Goal: Find contact information: Find contact information

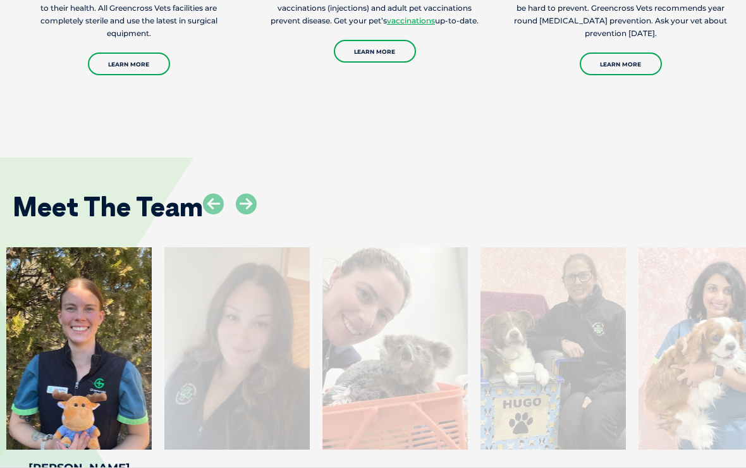
scroll to position [1801, 0]
click at [681, 126] on div "Meet The Team [PERSON_NAME] [PERSON_NAME] Veterinary Nurse [PERSON_NAME] is a q…" at bounding box center [373, 324] width 746 height 411
click at [693, 126] on div "Meet The Team [PERSON_NAME] [PERSON_NAME] Veterinary Nurse [PERSON_NAME] is a q…" at bounding box center [373, 324] width 746 height 411
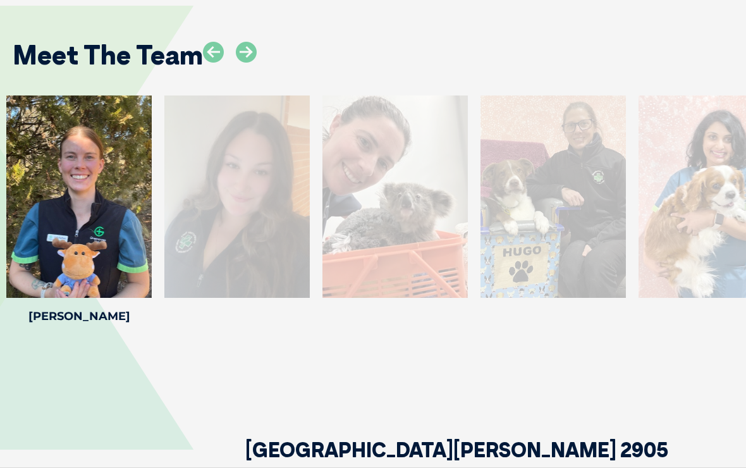
scroll to position [1953, 0]
click at [94, 210] on div at bounding box center [78, 196] width 145 height 202
click at [250, 42] on icon at bounding box center [246, 52] width 21 height 21
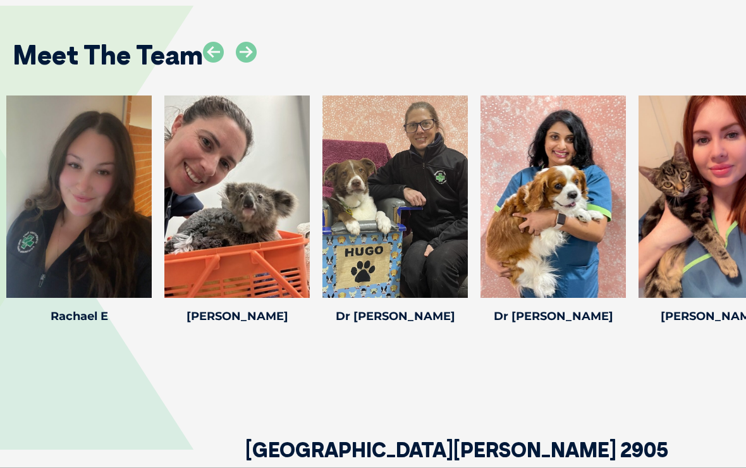
click at [245, 42] on icon at bounding box center [246, 52] width 21 height 21
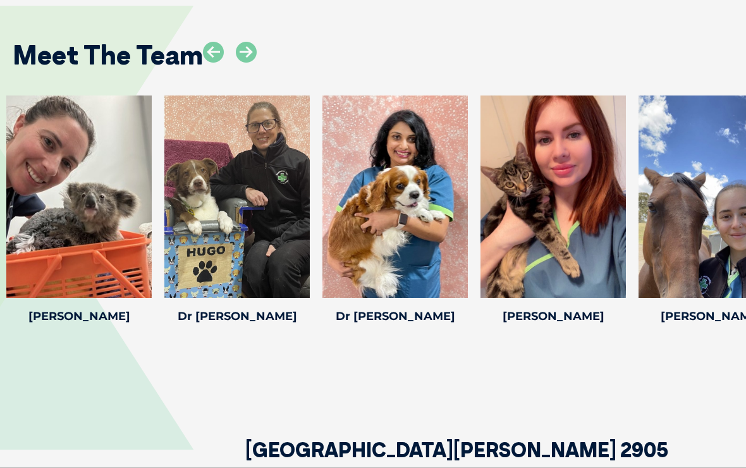
click at [249, 42] on icon at bounding box center [246, 52] width 21 height 21
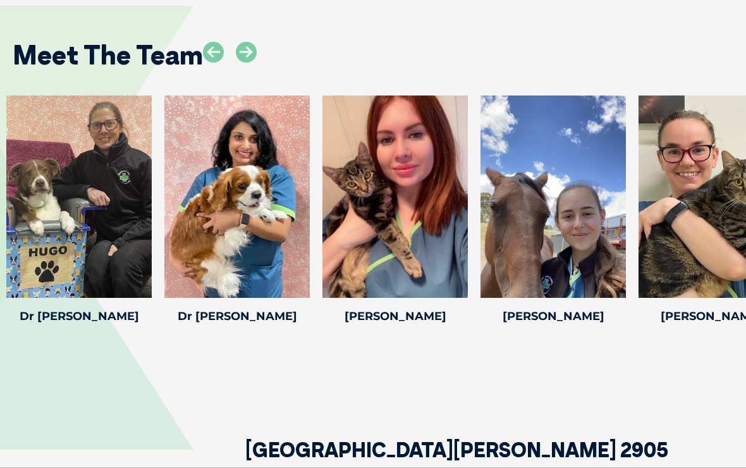
click at [252, 42] on icon at bounding box center [246, 52] width 21 height 21
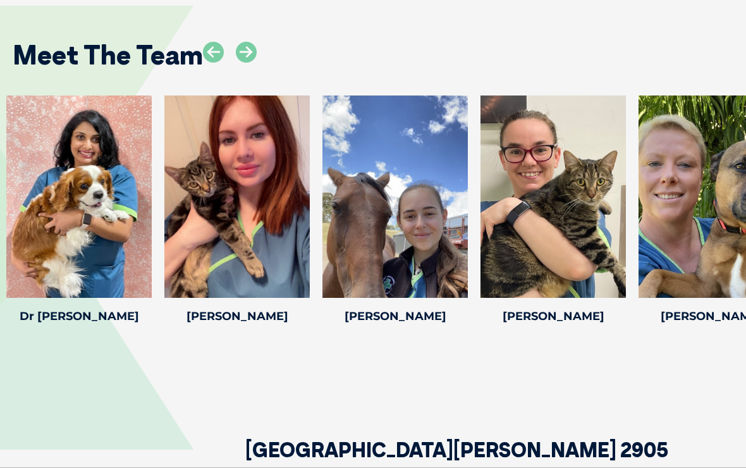
click at [257, 42] on icon at bounding box center [246, 52] width 21 height 21
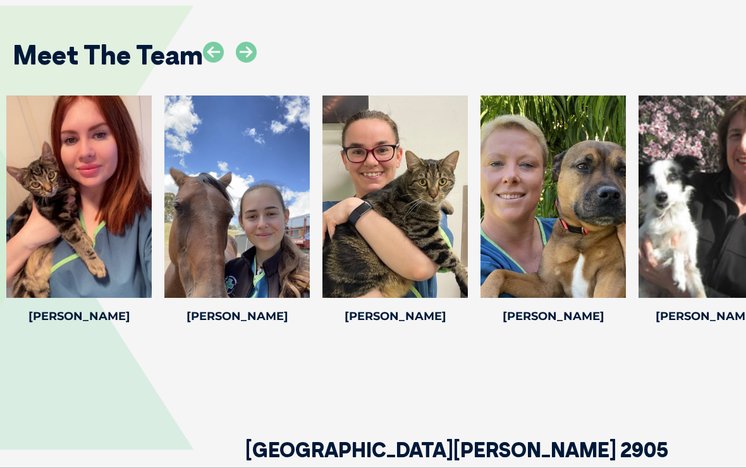
click at [252, 42] on icon at bounding box center [246, 52] width 21 height 21
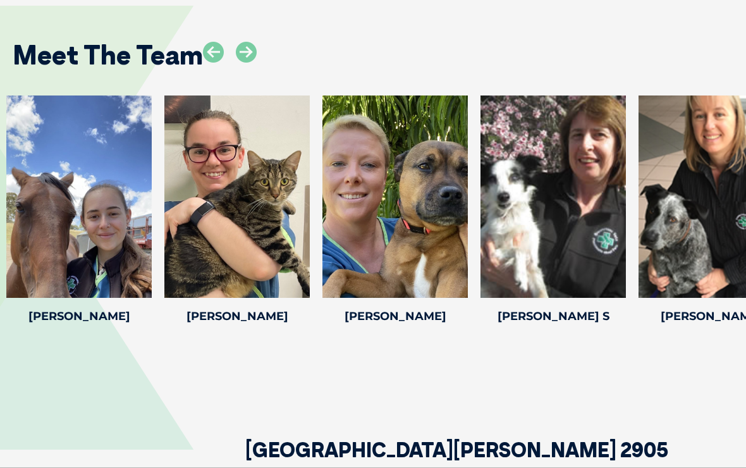
click at [251, 42] on icon at bounding box center [246, 52] width 21 height 21
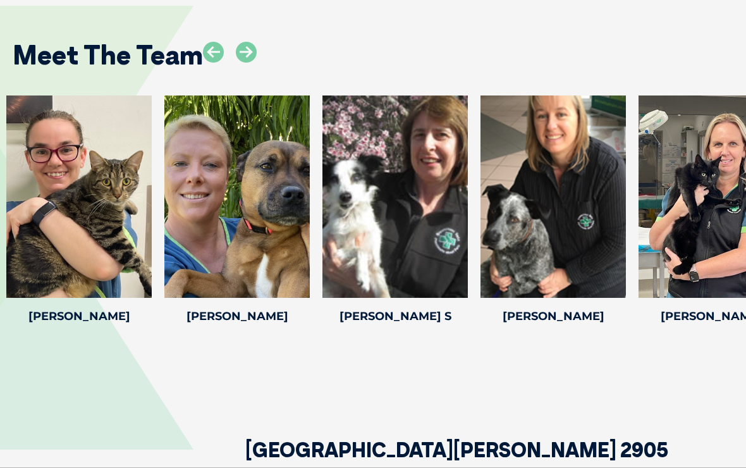
click at [253, 42] on icon at bounding box center [246, 52] width 21 height 21
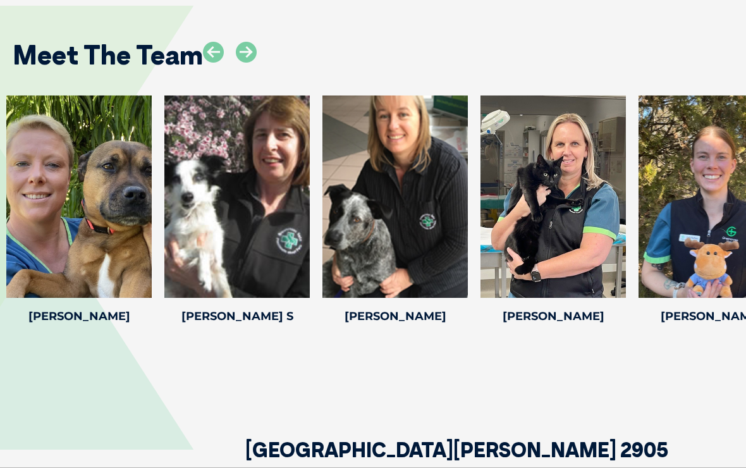
click at [250, 42] on icon at bounding box center [246, 52] width 21 height 21
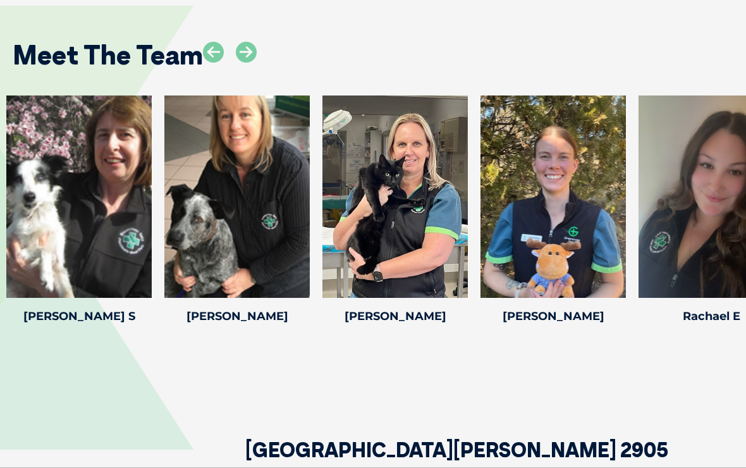
click at [249, 42] on icon at bounding box center [246, 52] width 21 height 21
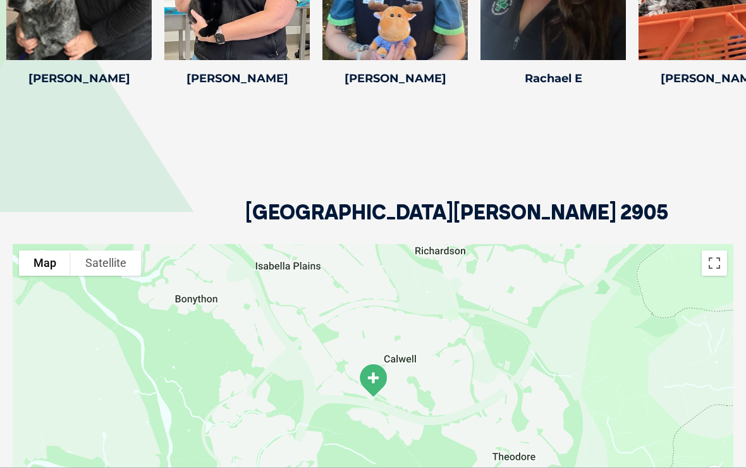
scroll to position [2180, 0]
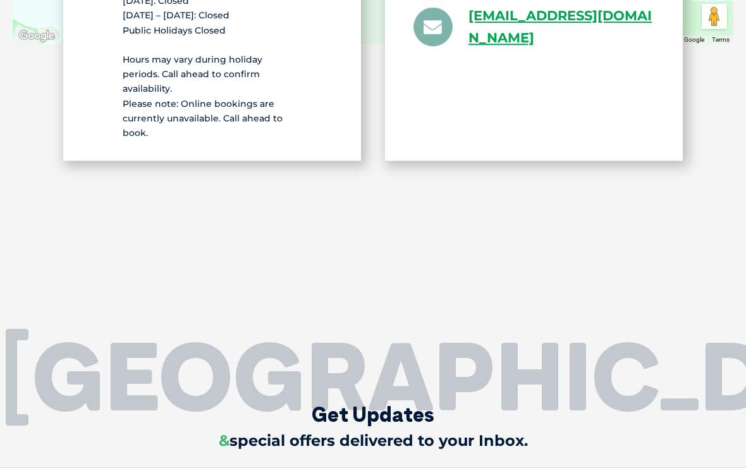
scroll to position [2143, 0]
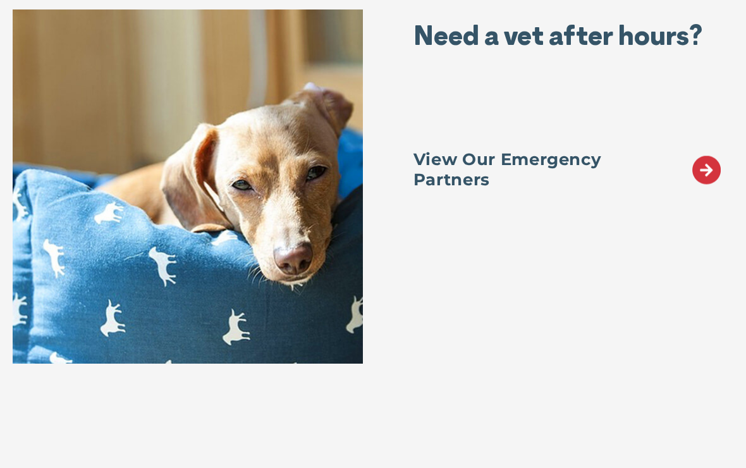
scroll to position [6638, 0]
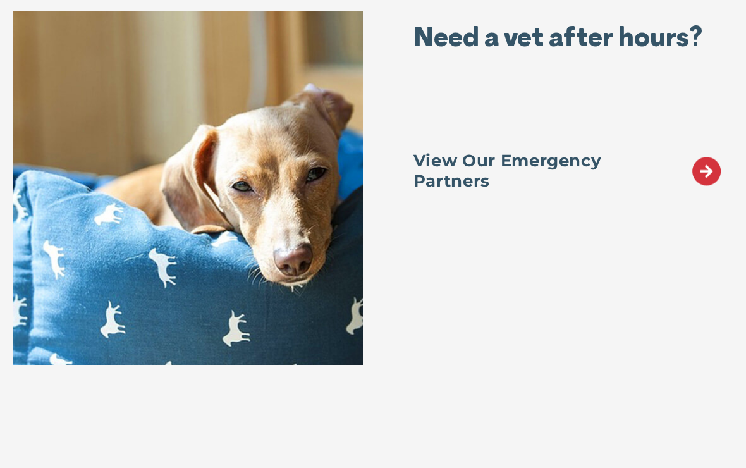
click at [704, 171] on icon at bounding box center [706, 171] width 28 height 28
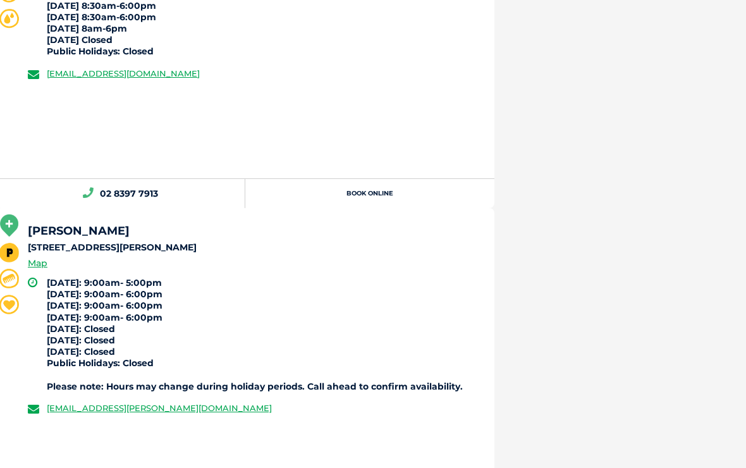
scroll to position [5229, 0]
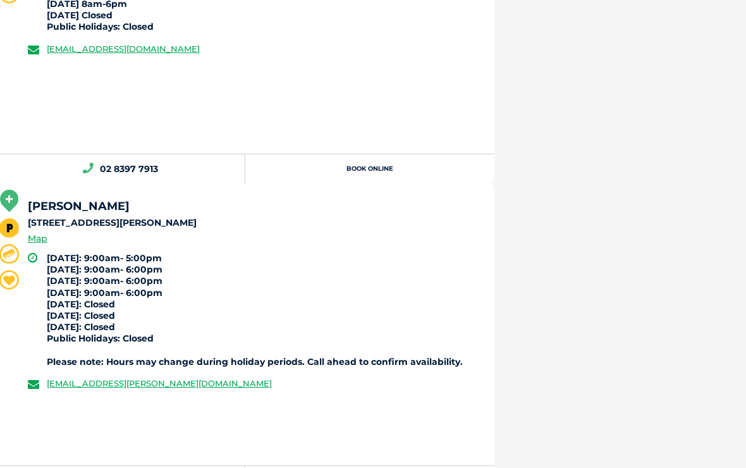
click at [163, 383] on link "greencross.hornsby@greencrossvet.com.au" at bounding box center [159, 384] width 225 height 10
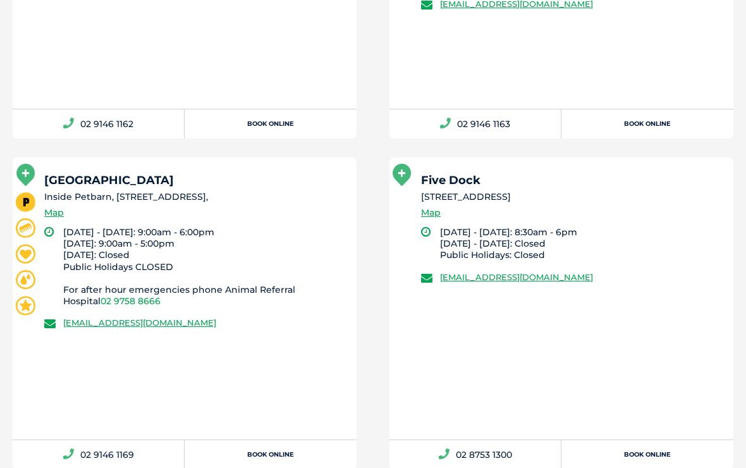
scroll to position [290, 0]
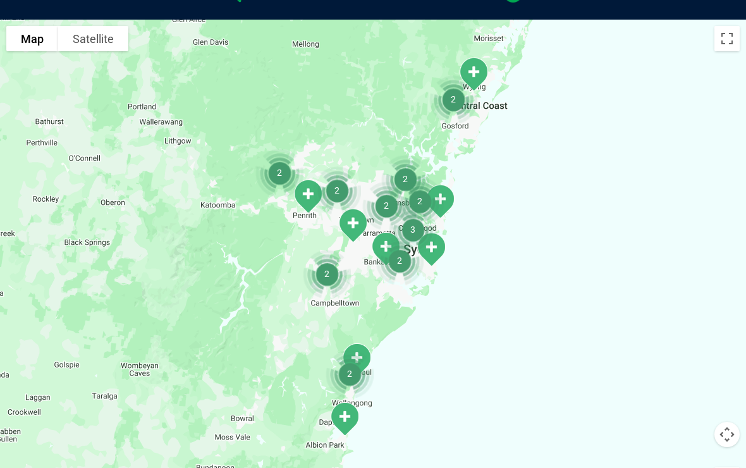
click at [631, 250] on div at bounding box center [373, 264] width 746 height 488
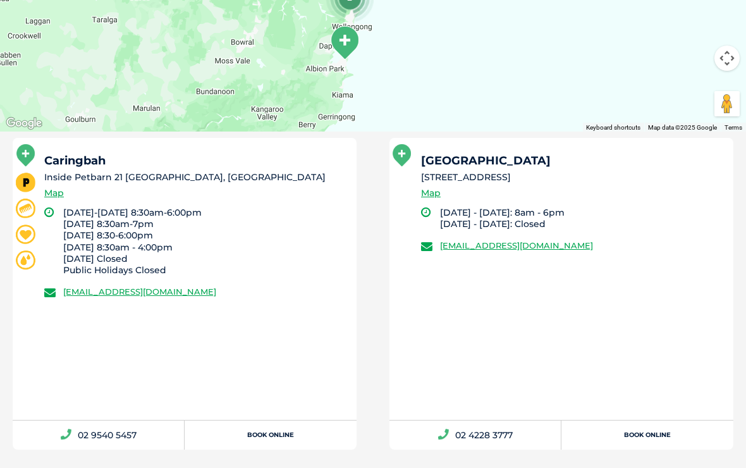
scroll to position [666, 0]
click at [171, 291] on link "greencross.caringbah@greencrossvet.com.au" at bounding box center [139, 291] width 153 height 10
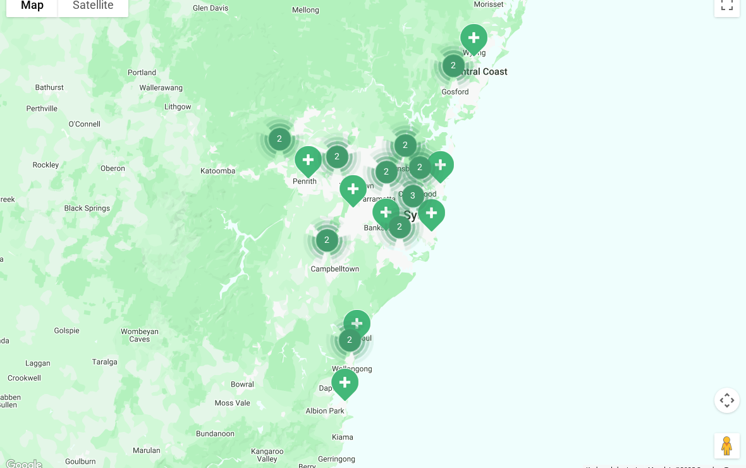
scroll to position [290, 0]
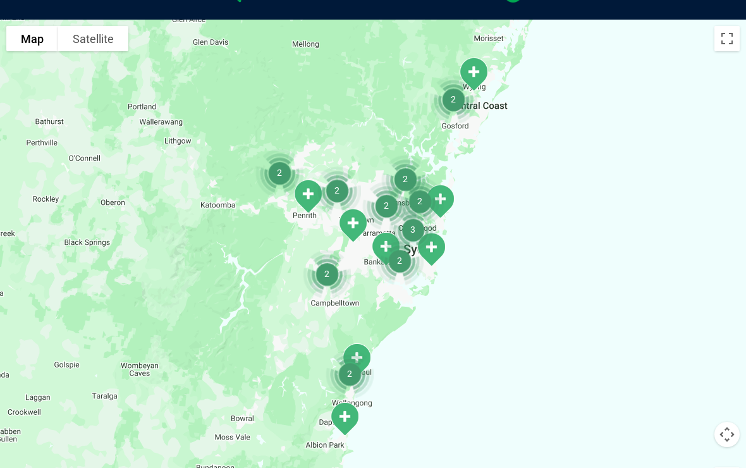
click at [628, 265] on div at bounding box center [373, 264] width 746 height 488
click at [536, 319] on div at bounding box center [373, 264] width 746 height 488
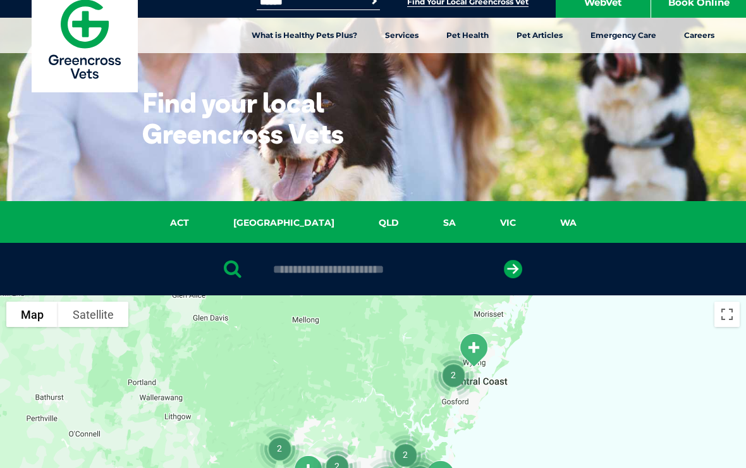
scroll to position [0, 0]
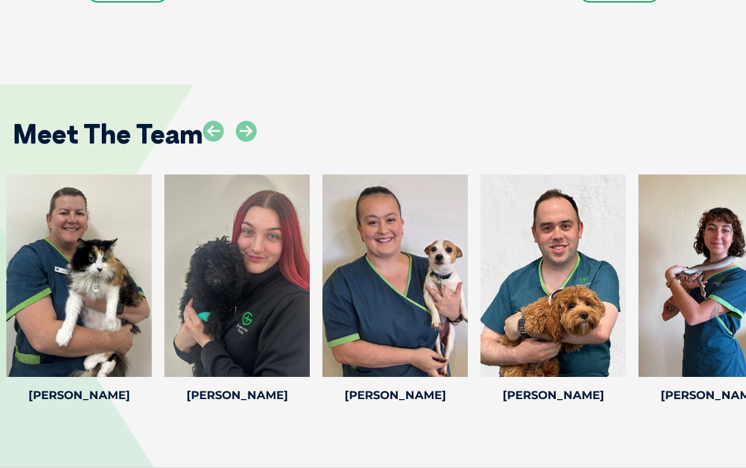
scroll to position [1939, 0]
click at [243, 133] on icon at bounding box center [246, 131] width 21 height 21
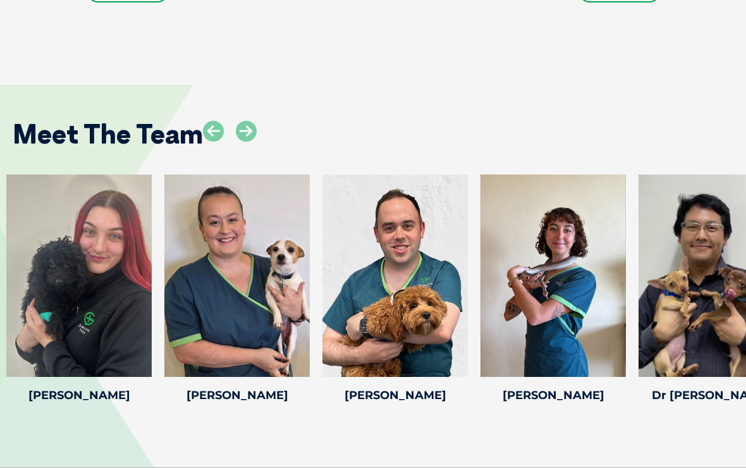
click at [242, 133] on icon at bounding box center [246, 131] width 21 height 21
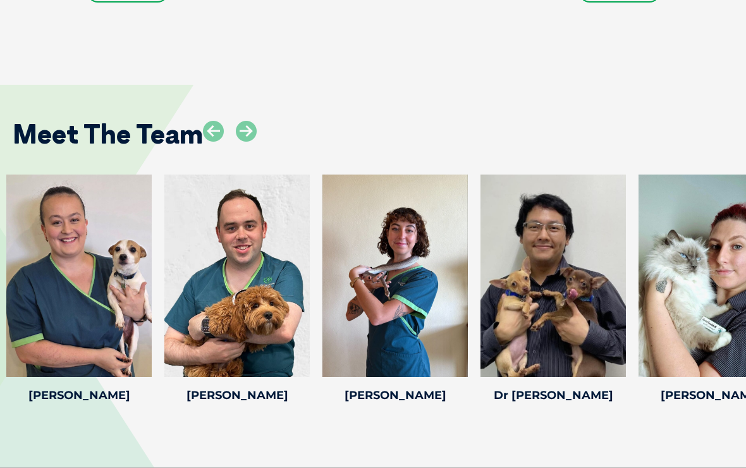
click at [254, 134] on icon at bounding box center [246, 131] width 21 height 21
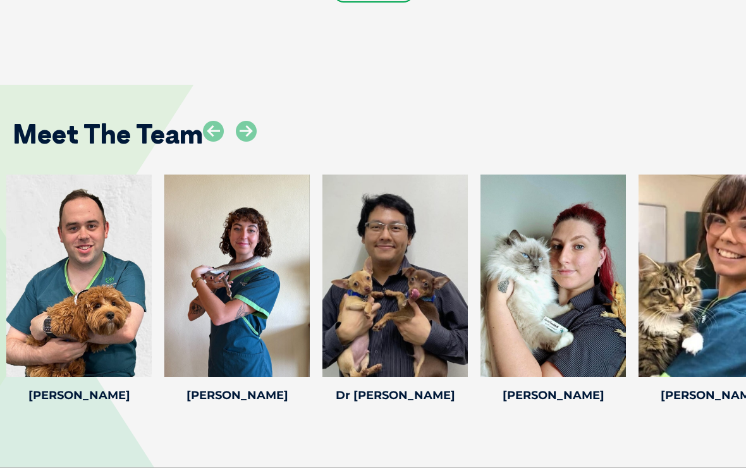
click at [238, 126] on icon at bounding box center [246, 131] width 21 height 21
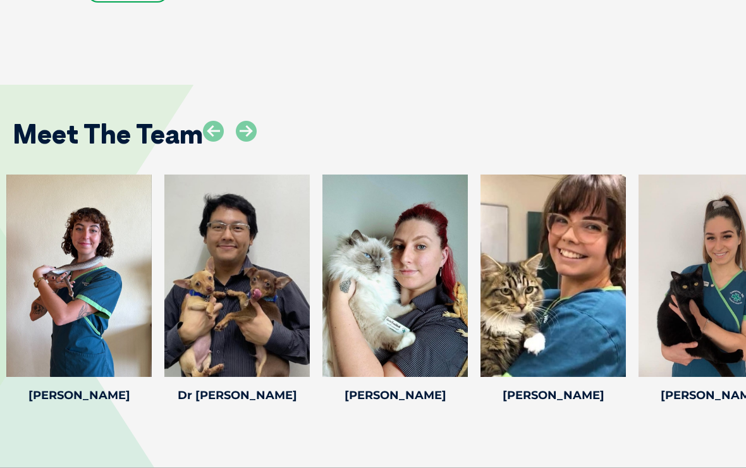
click at [249, 135] on icon at bounding box center [246, 131] width 21 height 21
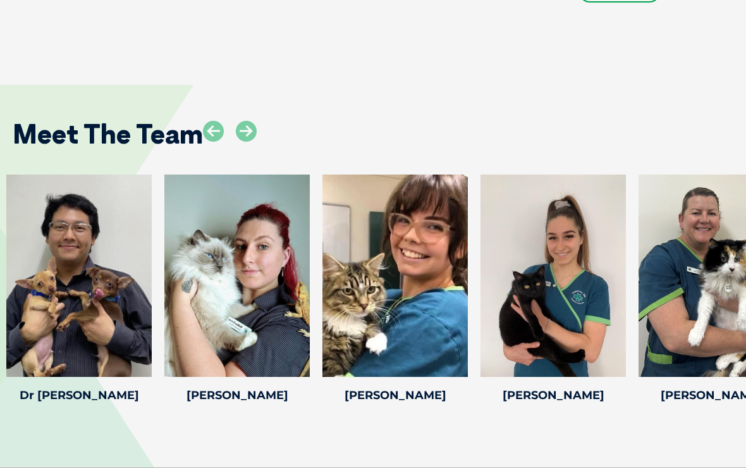
click at [253, 135] on icon at bounding box center [246, 131] width 21 height 21
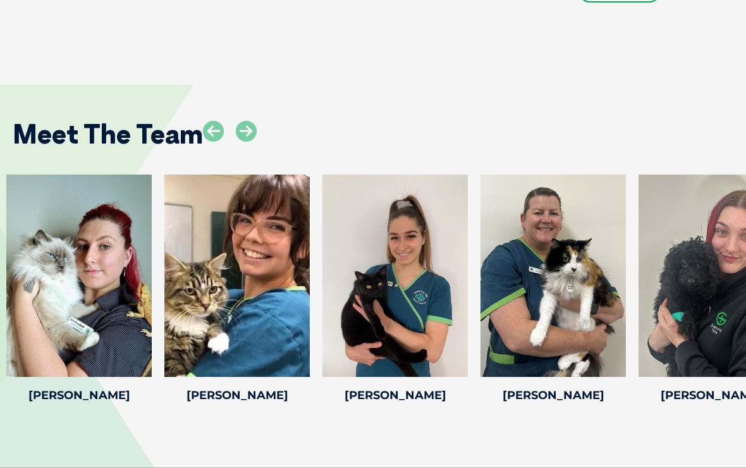
click at [250, 131] on icon at bounding box center [246, 131] width 21 height 21
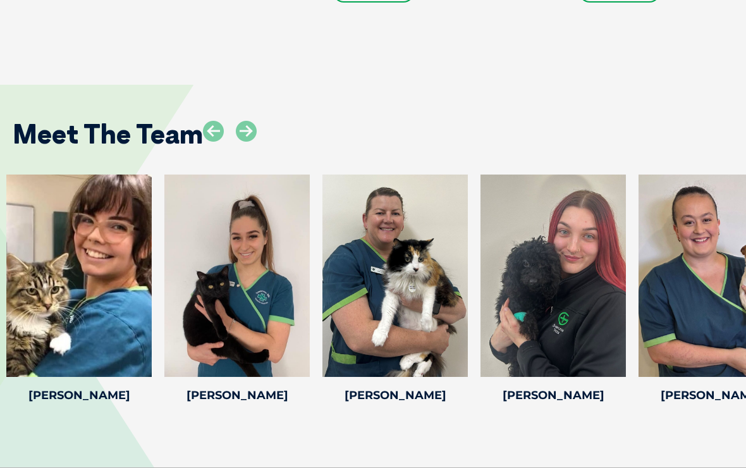
click at [251, 134] on icon at bounding box center [246, 131] width 21 height 21
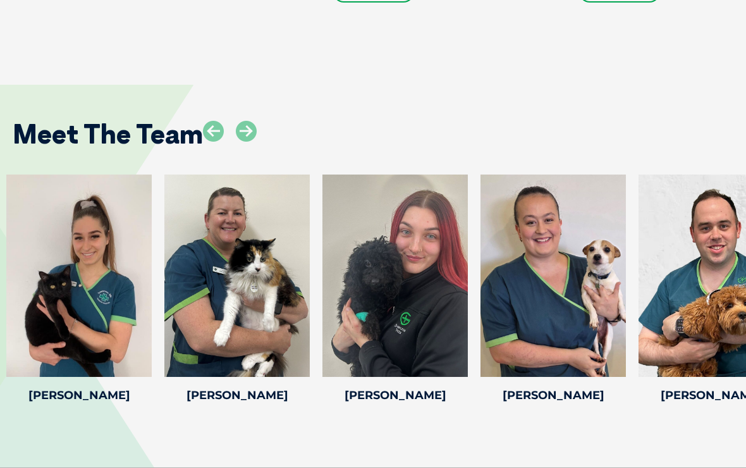
click at [247, 133] on icon at bounding box center [246, 131] width 21 height 21
click at [701, 266] on div at bounding box center [710, 275] width 145 height 202
click at [714, 312] on div at bounding box center [710, 275] width 145 height 202
click at [714, 309] on div at bounding box center [710, 275] width 145 height 202
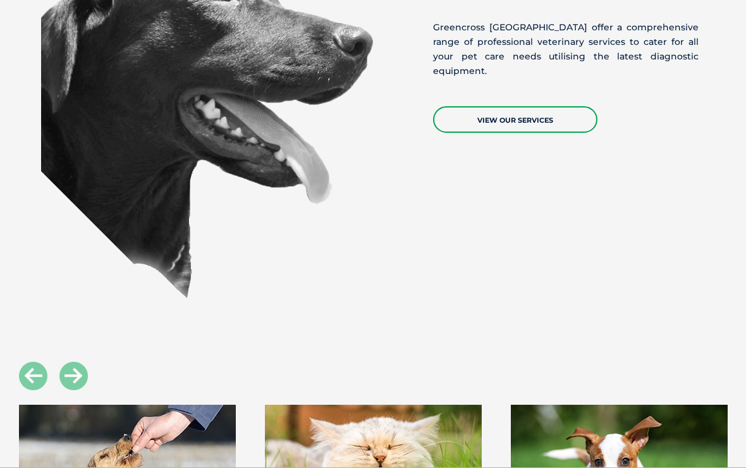
scroll to position [1193, 0]
